Goal: Information Seeking & Learning: Learn about a topic

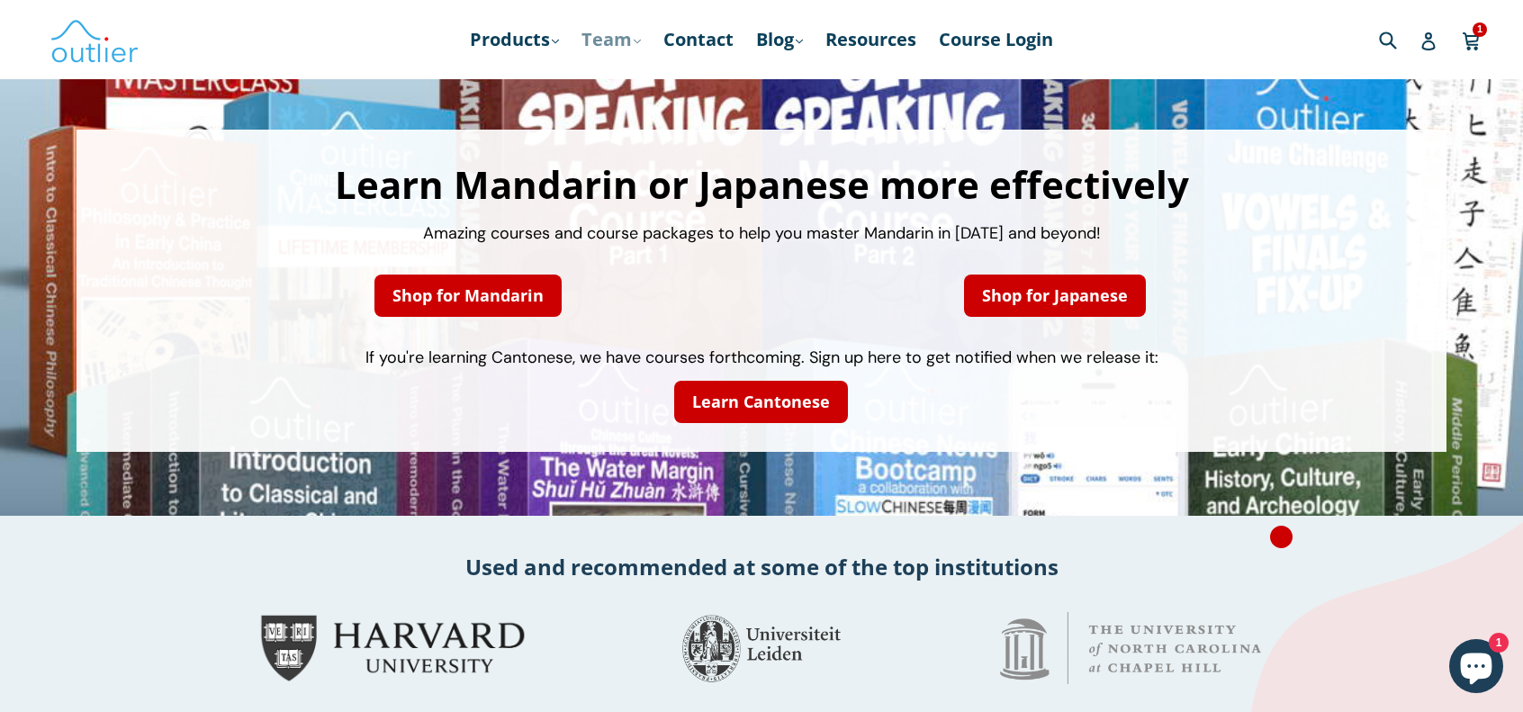
click at [640, 45] on link "Team .cls-1{fill:#231f20} expand" at bounding box center [611, 39] width 77 height 32
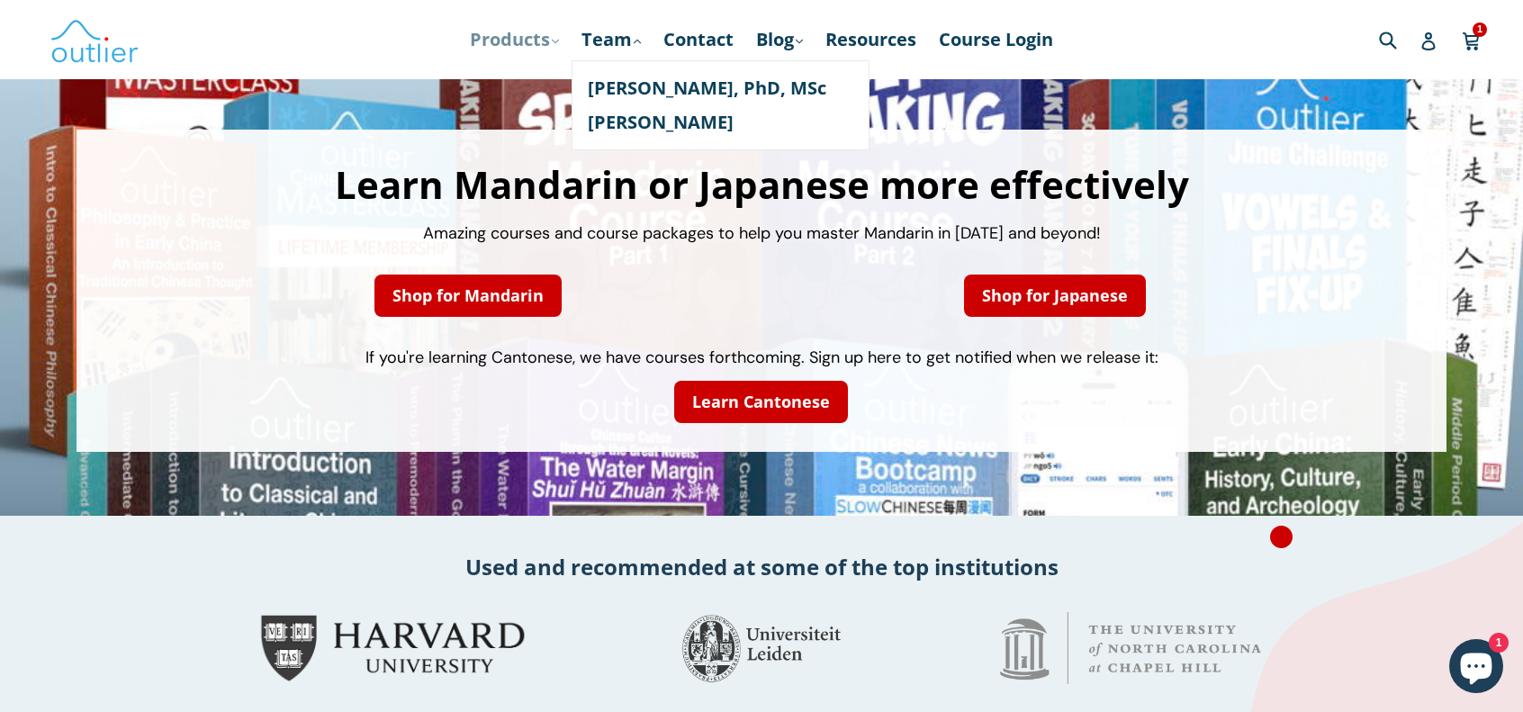
click at [546, 44] on link "Products .cls-1{fill:#231f20} expand" at bounding box center [514, 39] width 107 height 32
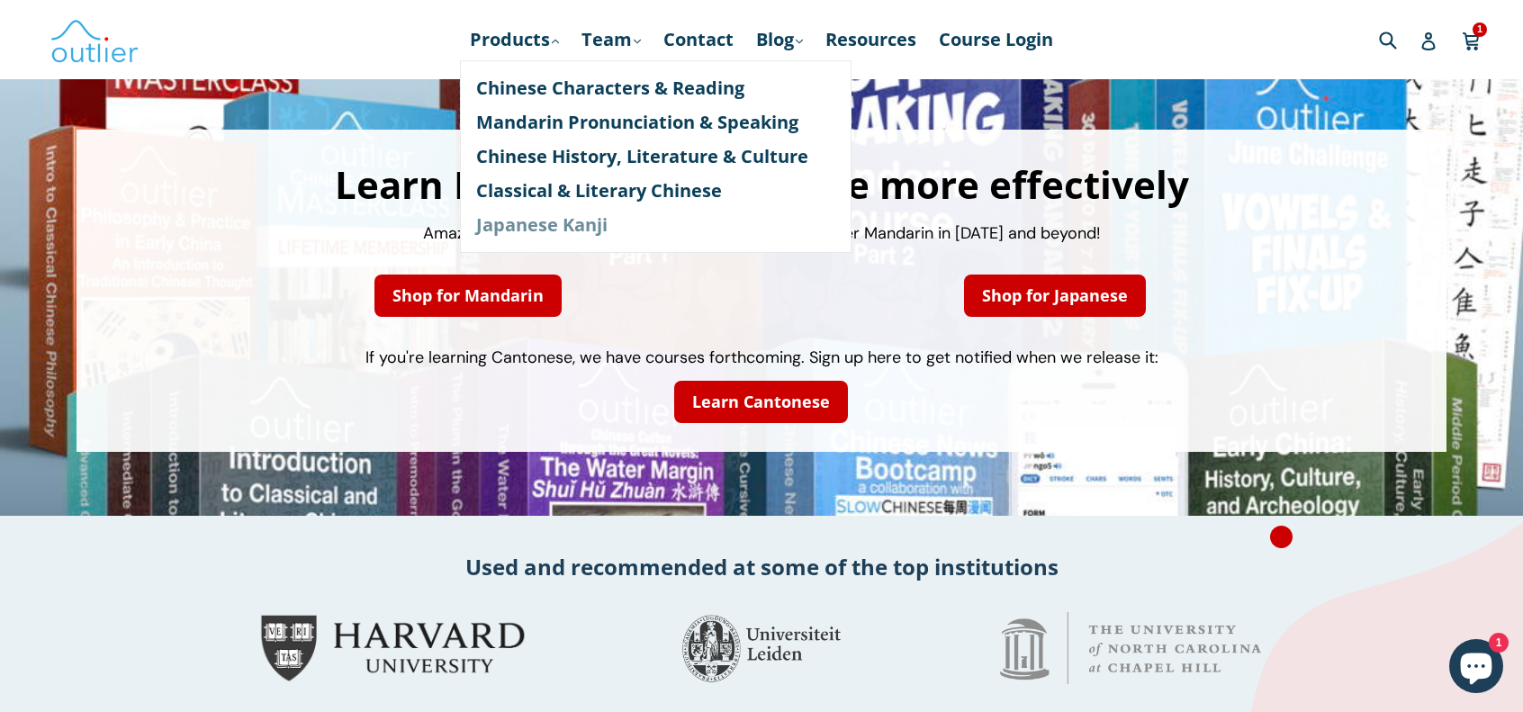
click at [555, 228] on link "Japanese Kanji" at bounding box center [655, 225] width 359 height 34
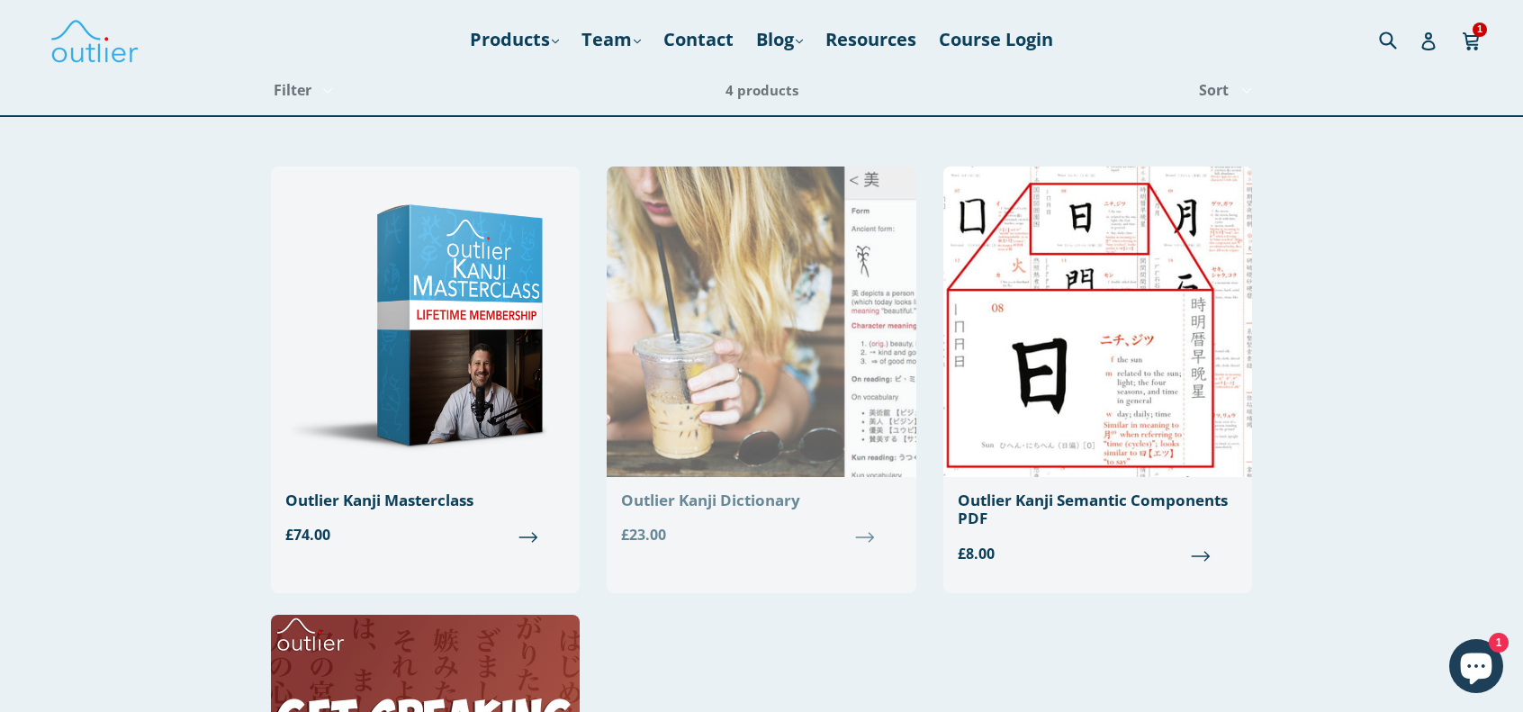
click at [862, 537] on span "£23.00" at bounding box center [761, 535] width 280 height 22
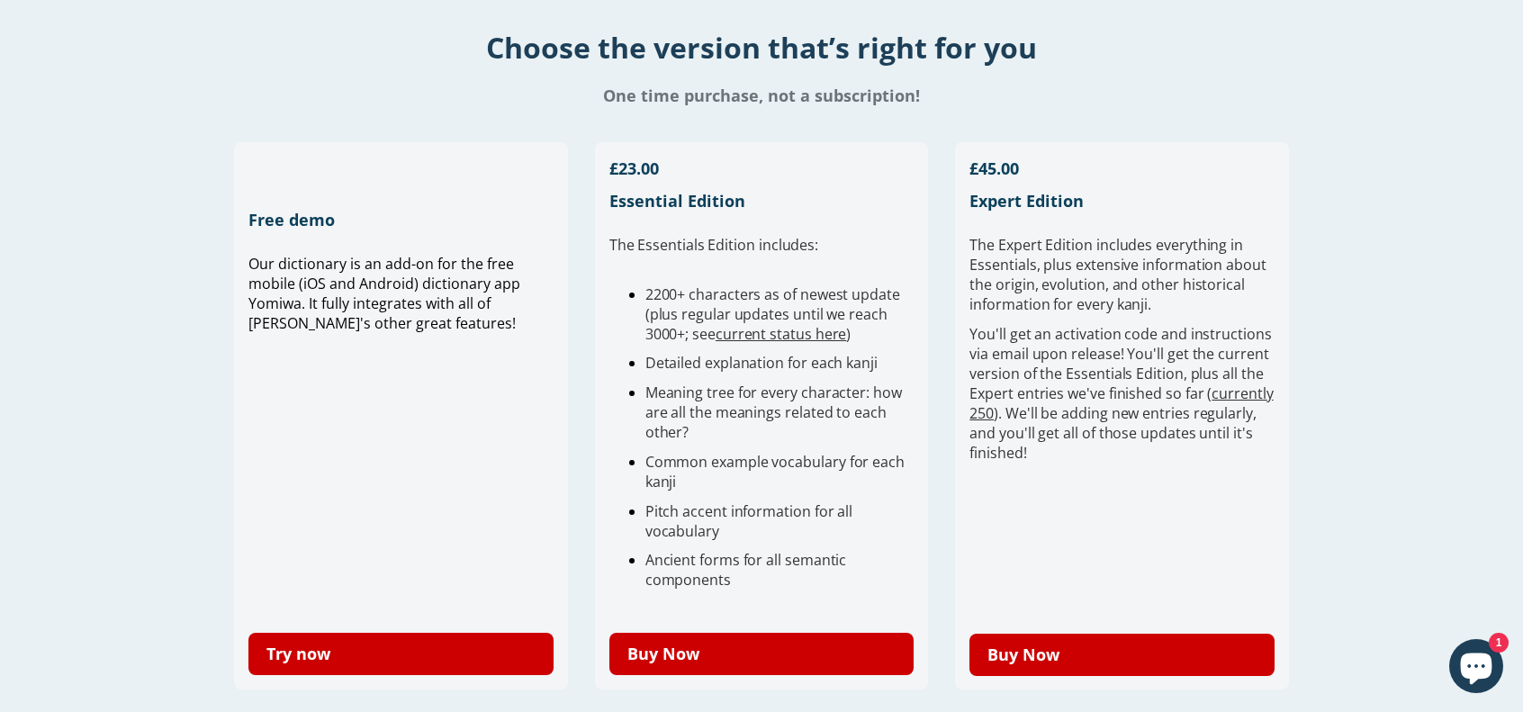
scroll to position [450, 0]
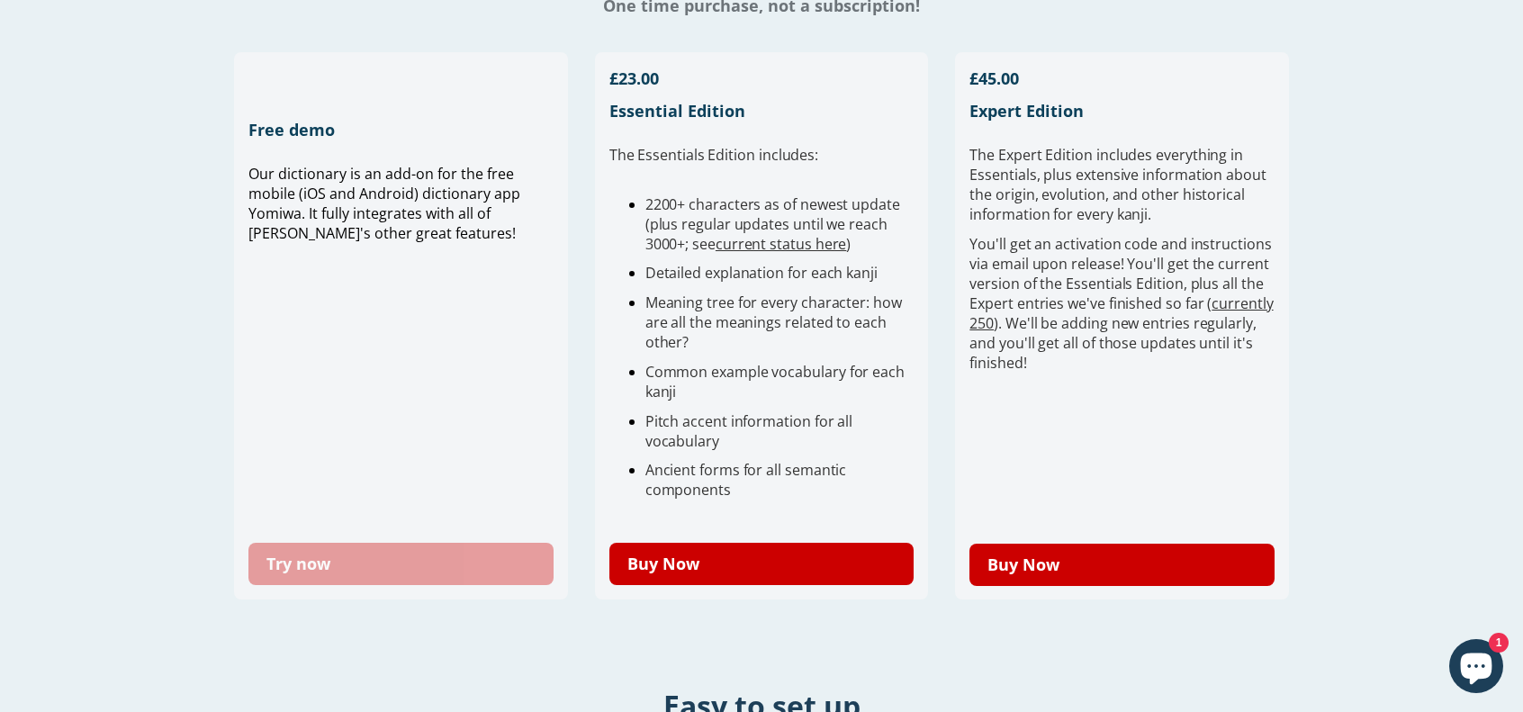
click at [394, 556] on link "Try now" at bounding box center [400, 564] width 305 height 42
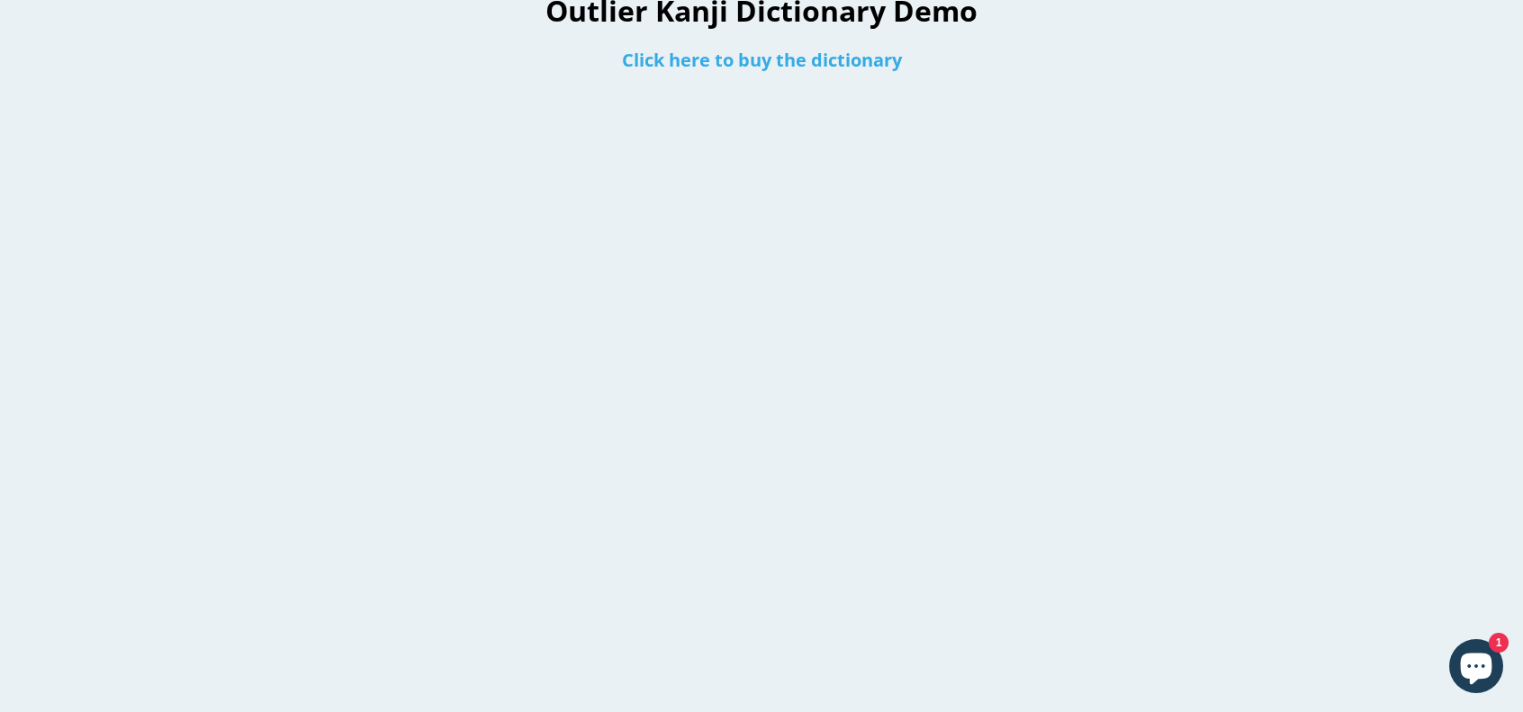
scroll to position [180, 0]
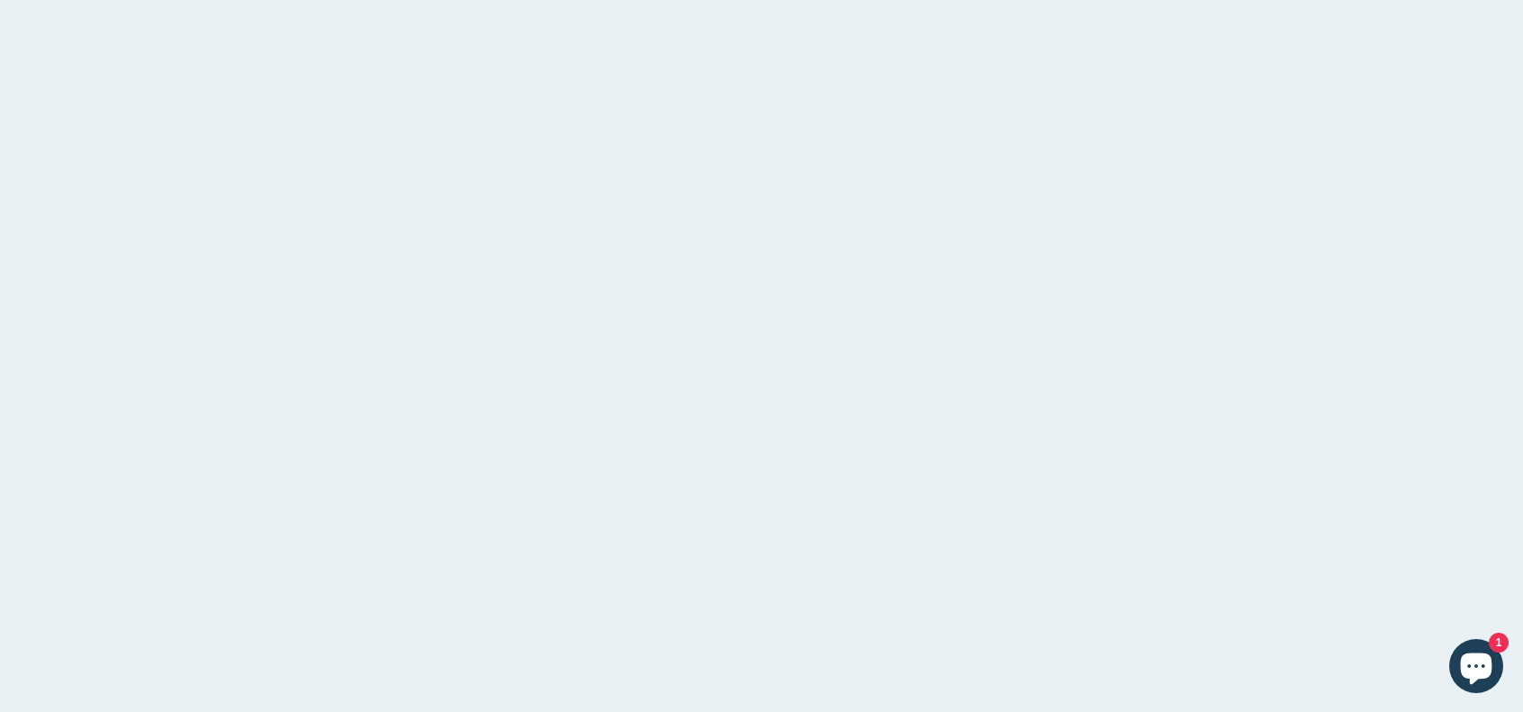
click at [232, 480] on div at bounding box center [181, 357] width 363 height 942
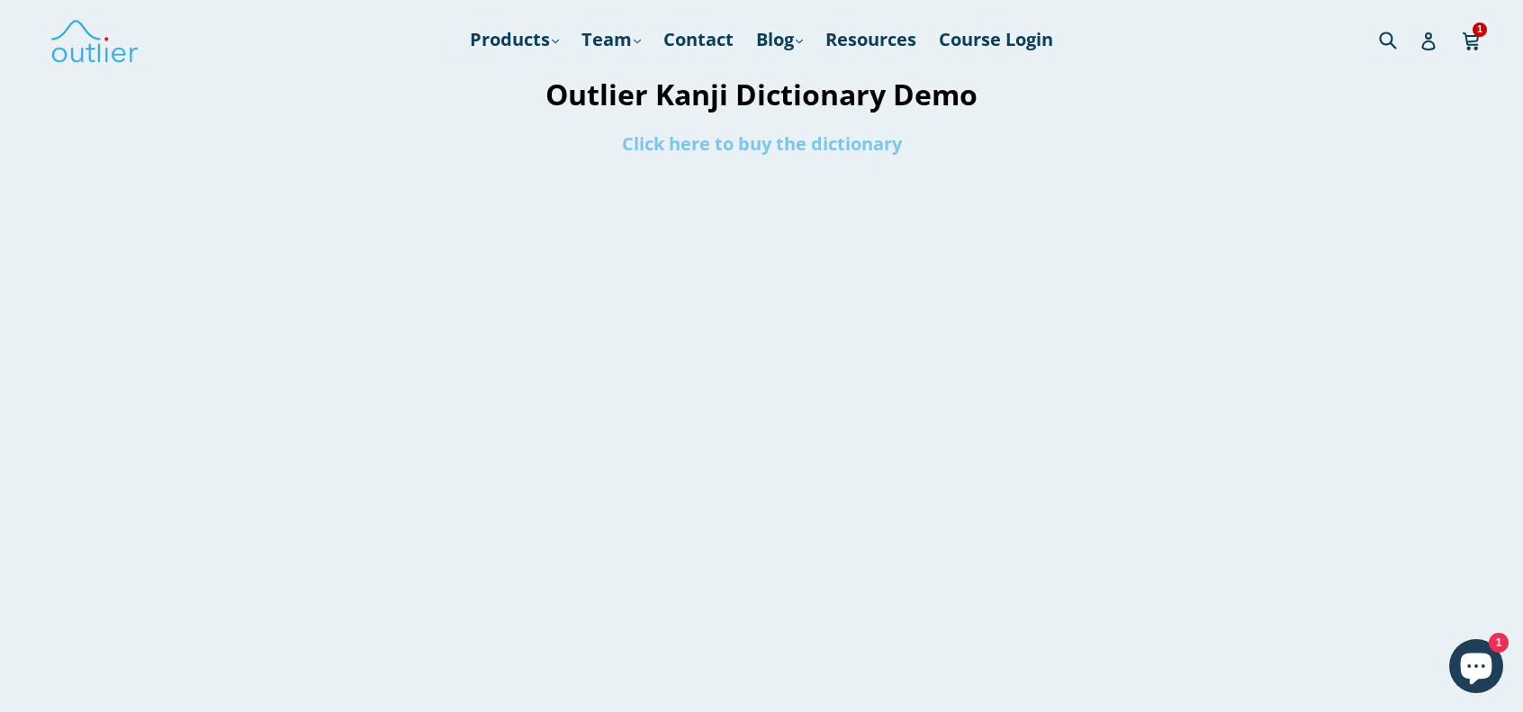
click at [742, 145] on link "Click here to buy the dictionary" at bounding box center [762, 143] width 280 height 24
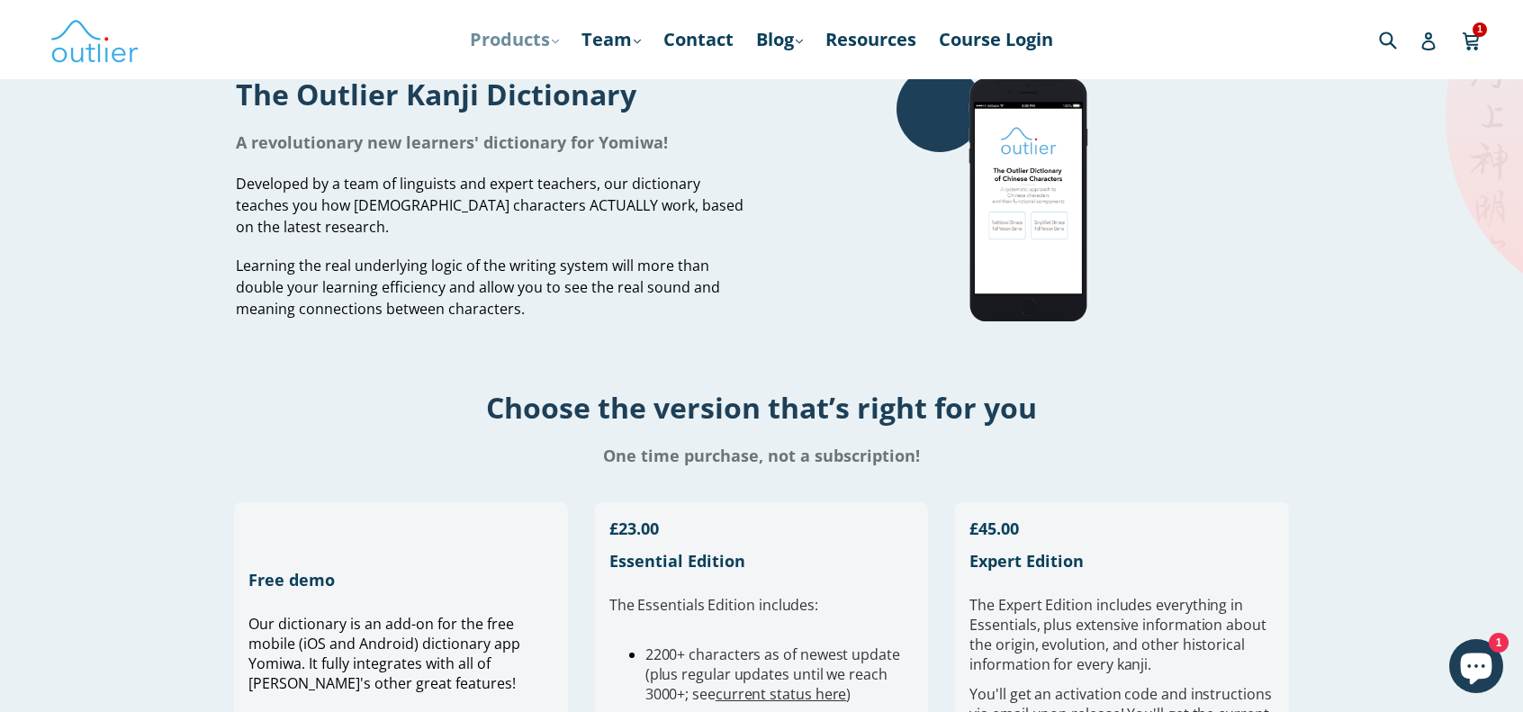
click at [543, 32] on link "Products .cls-1{fill:#231f20} expand" at bounding box center [514, 39] width 107 height 32
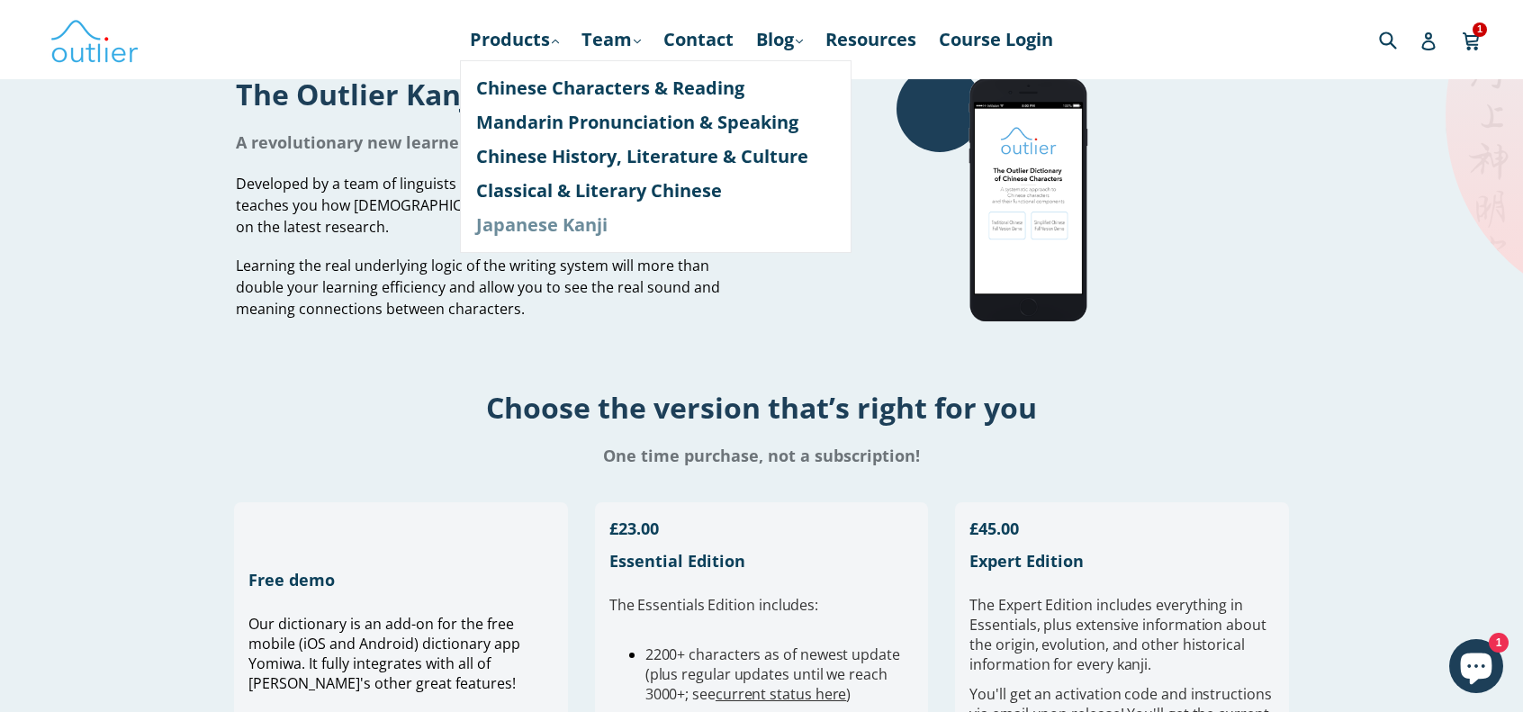
click at [534, 226] on link "Japanese Kanji" at bounding box center [655, 225] width 359 height 34
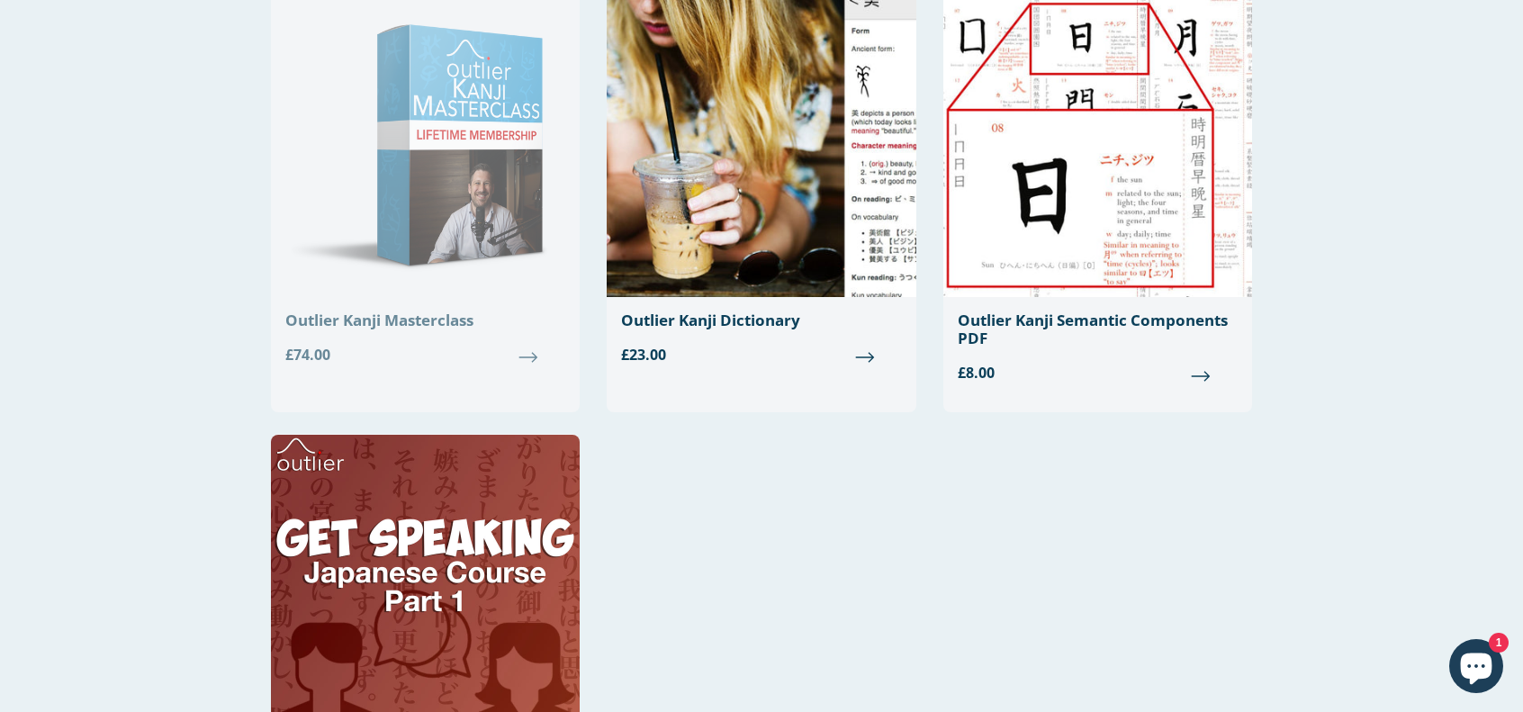
click at [528, 357] on span "£74.00" at bounding box center [425, 355] width 280 height 22
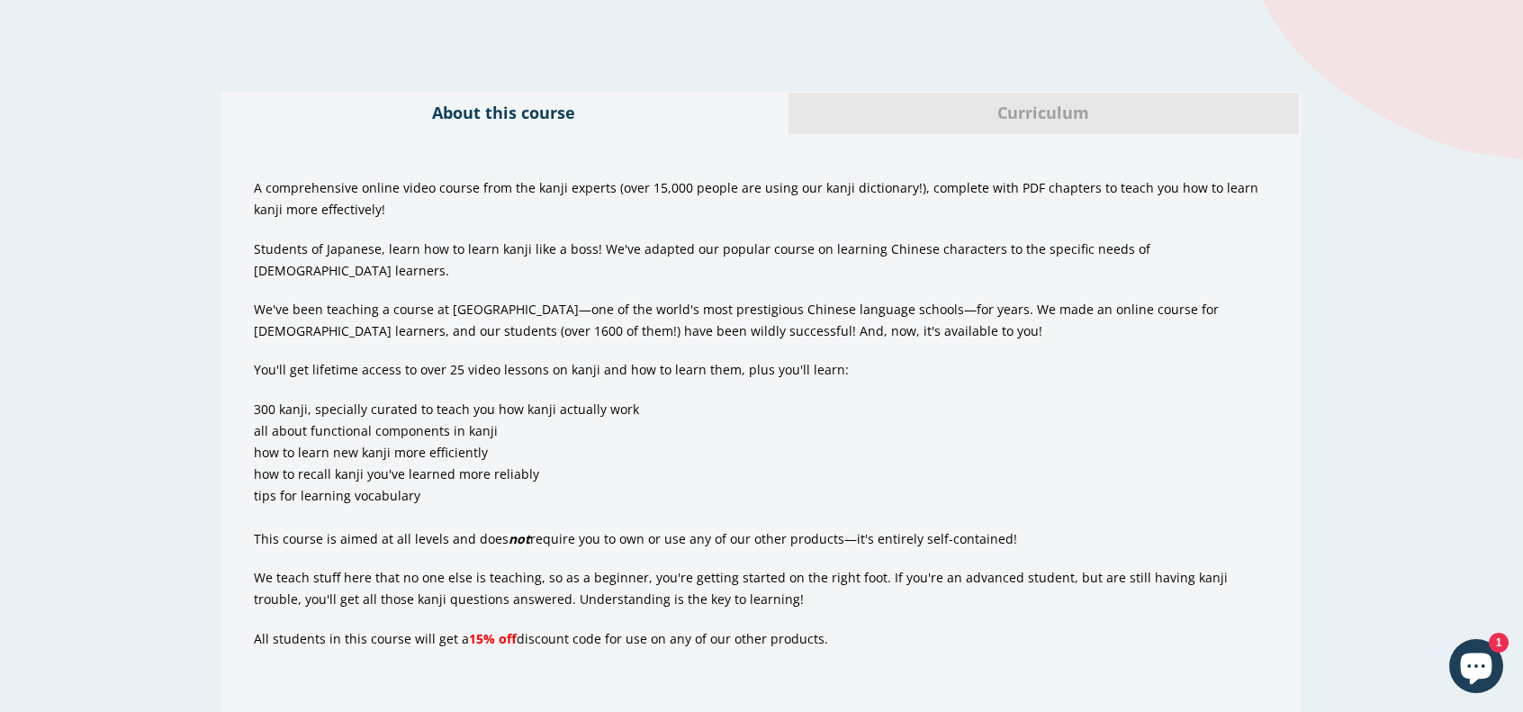
scroll to position [990, 0]
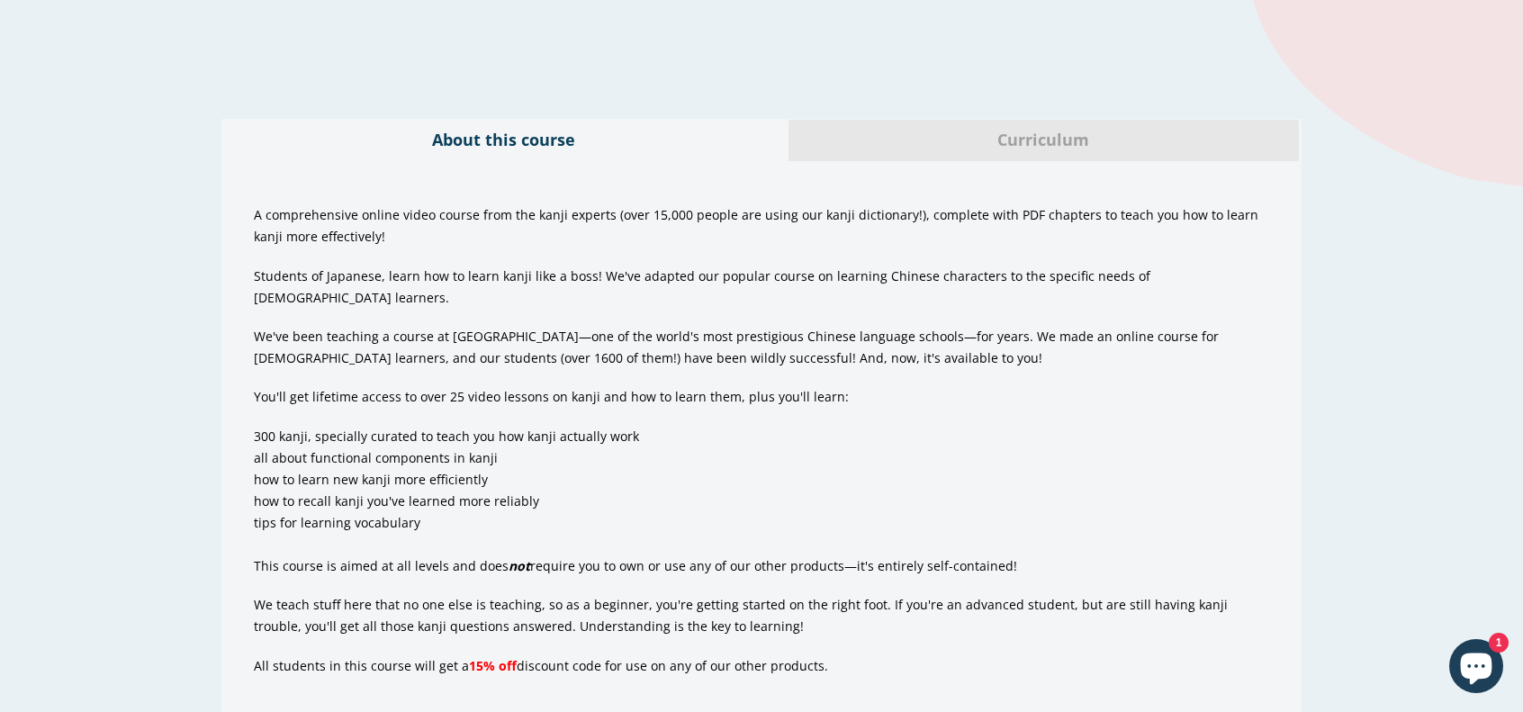
click at [1072, 158] on div "Curriculum" at bounding box center [1044, 140] width 513 height 42
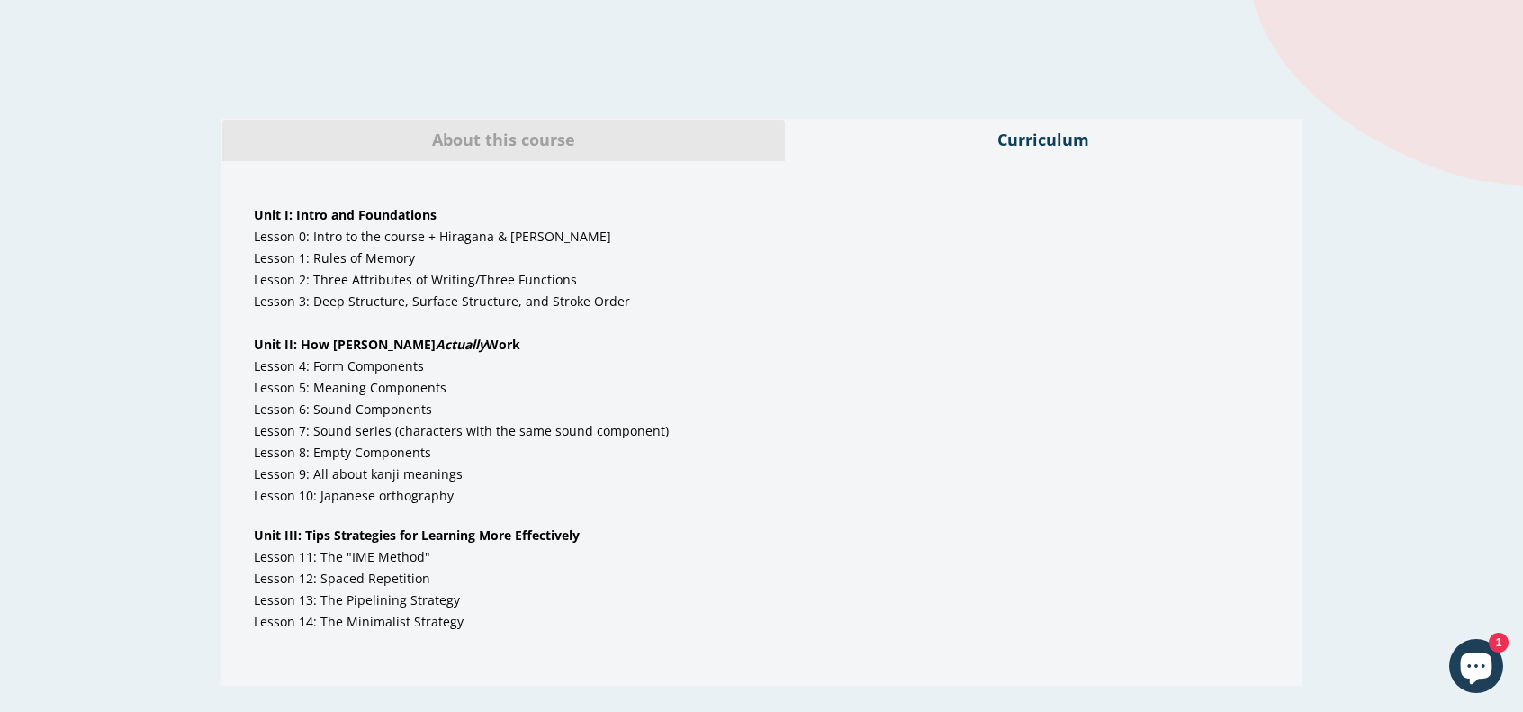
scroll to position [1080, 0]
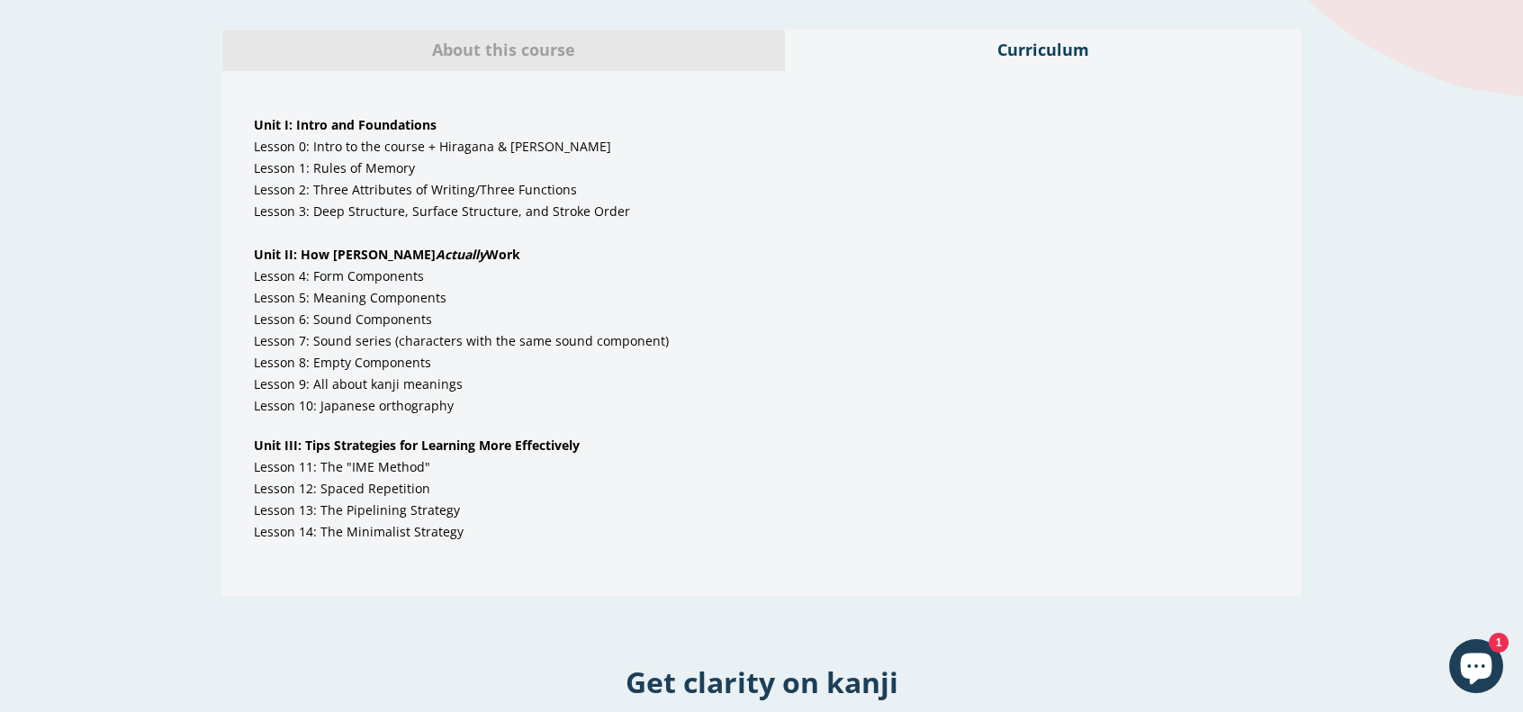
click at [486, 51] on span "About this course" at bounding box center [504, 50] width 536 height 23
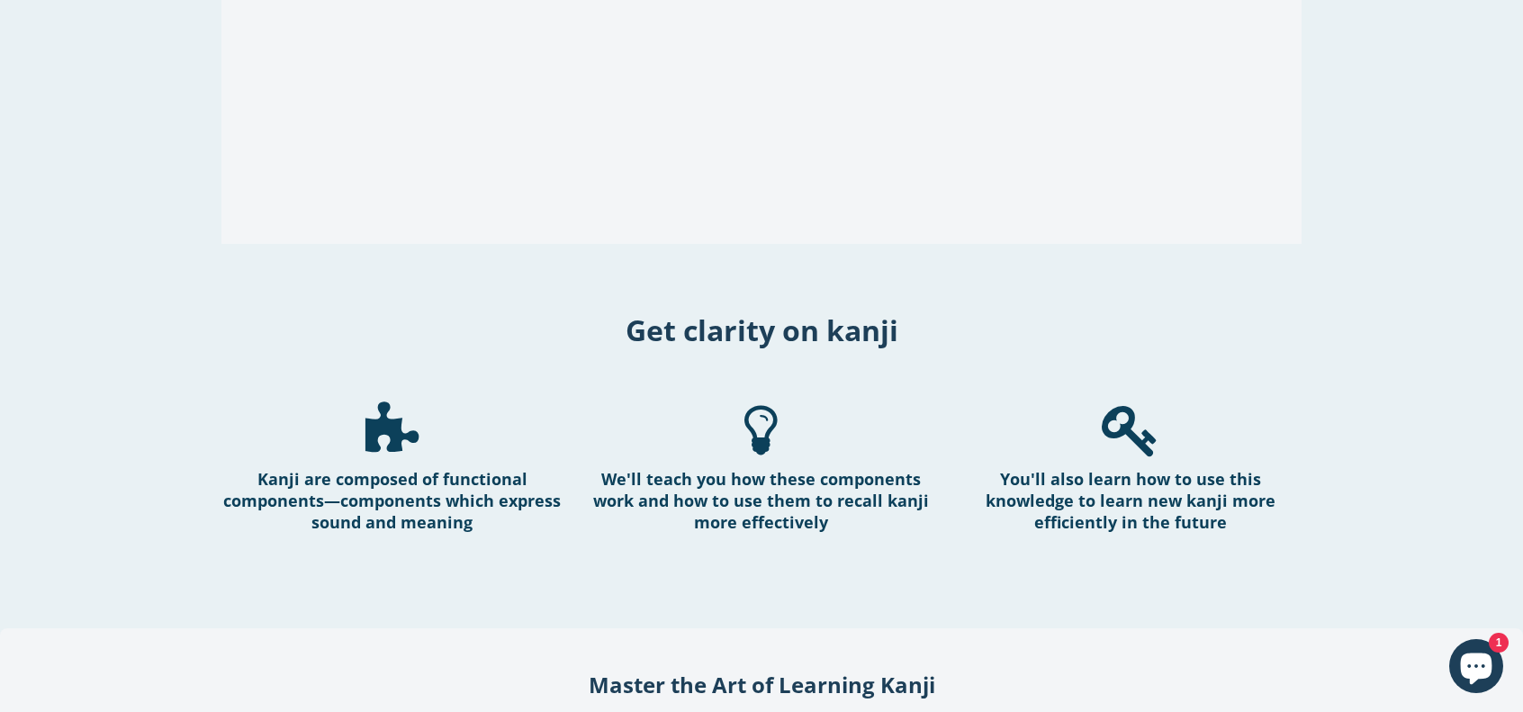
scroll to position [2161, 0]
